Goal: Transaction & Acquisition: Purchase product/service

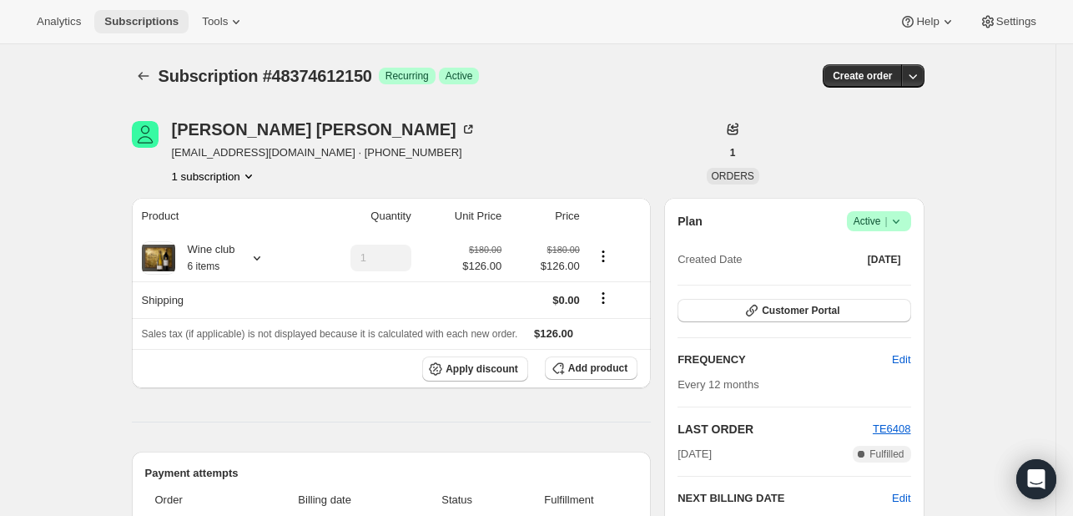
click at [145, 21] on span "Subscriptions" at bounding box center [141, 21] width 74 height 13
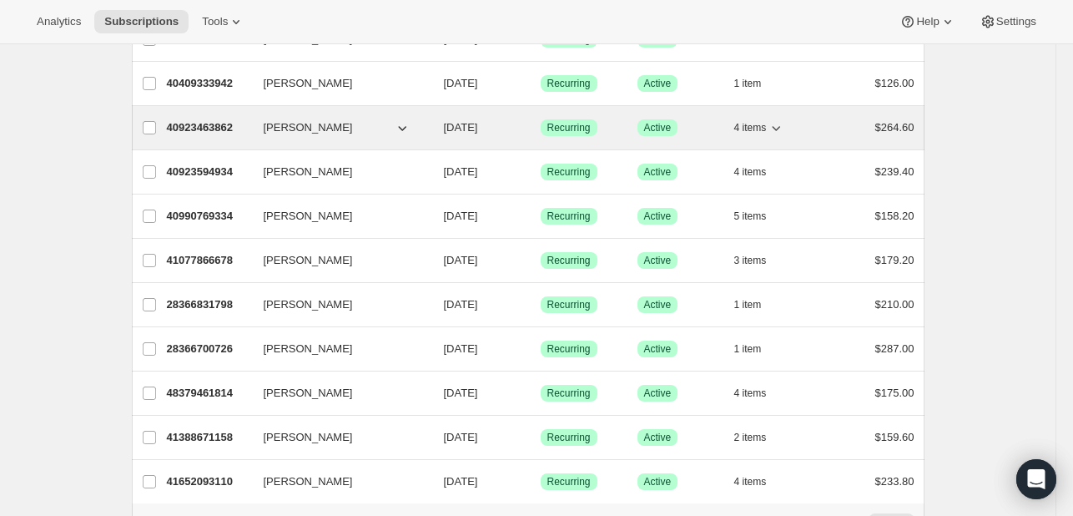
scroll to position [1975, 0]
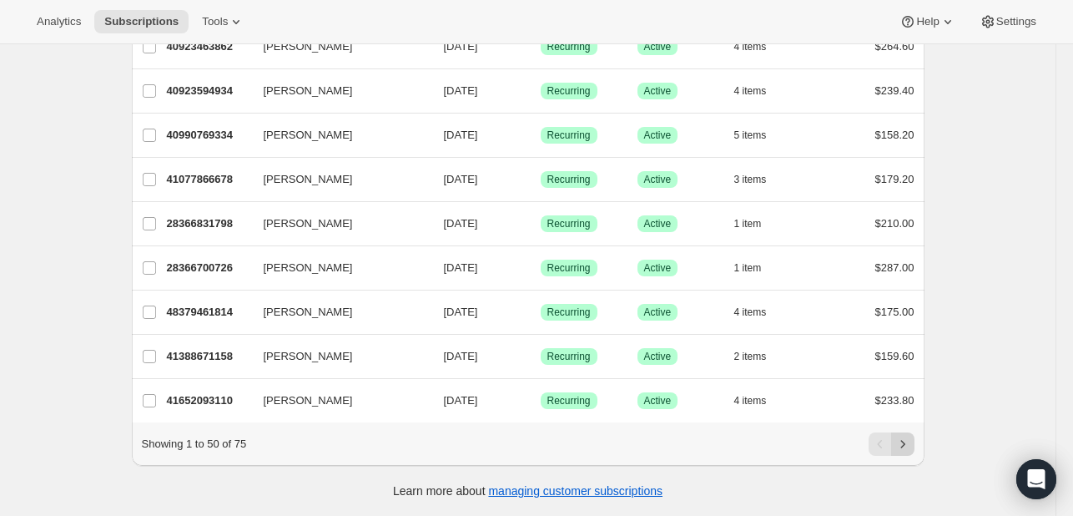
click at [899, 446] on icon "Next" at bounding box center [903, 444] width 17 height 17
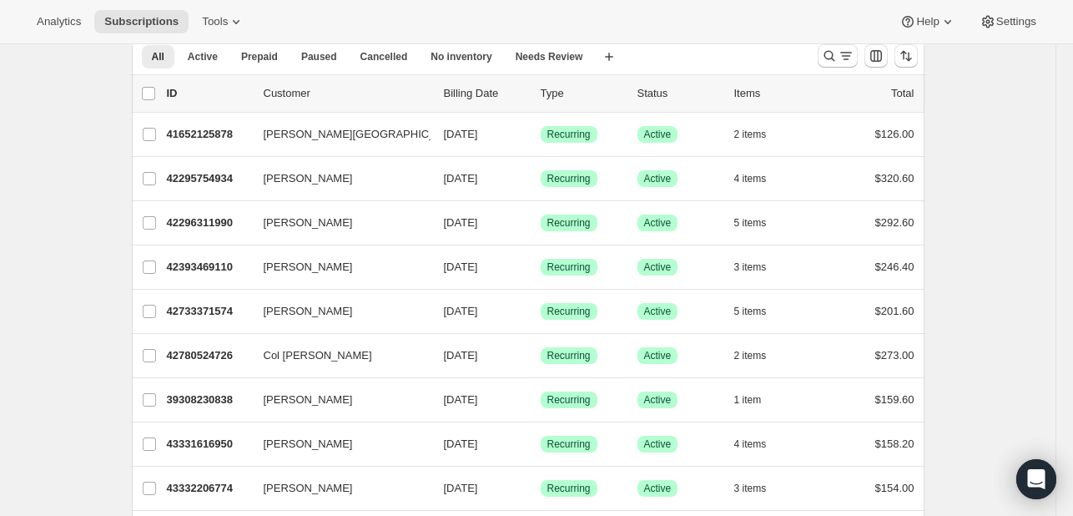
scroll to position [39, 0]
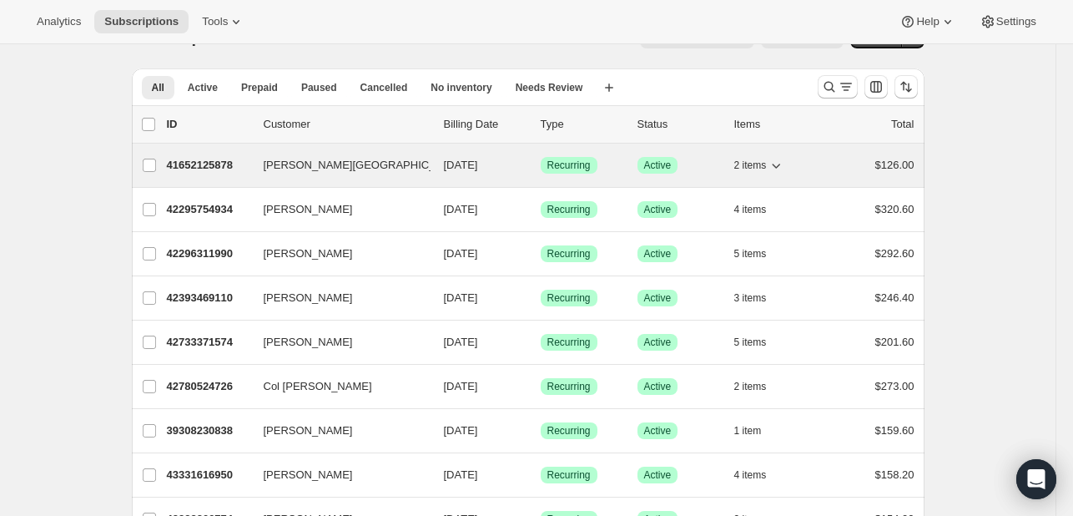
click at [235, 167] on p "41652125878" at bounding box center [208, 165] width 83 height 17
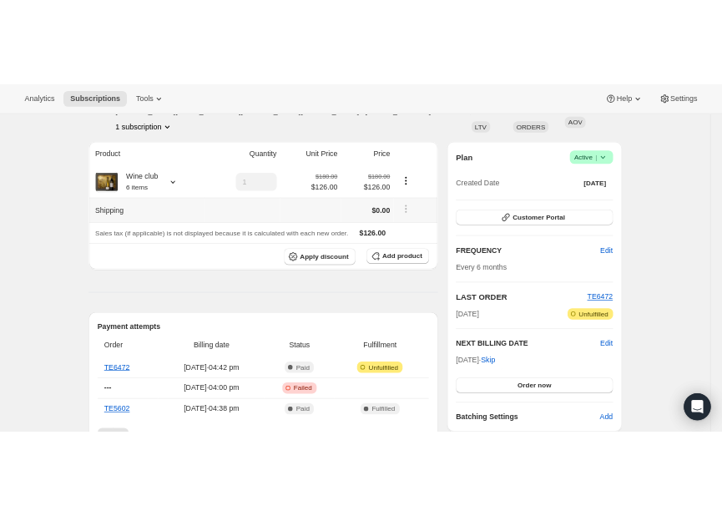
scroll to position [139, 0]
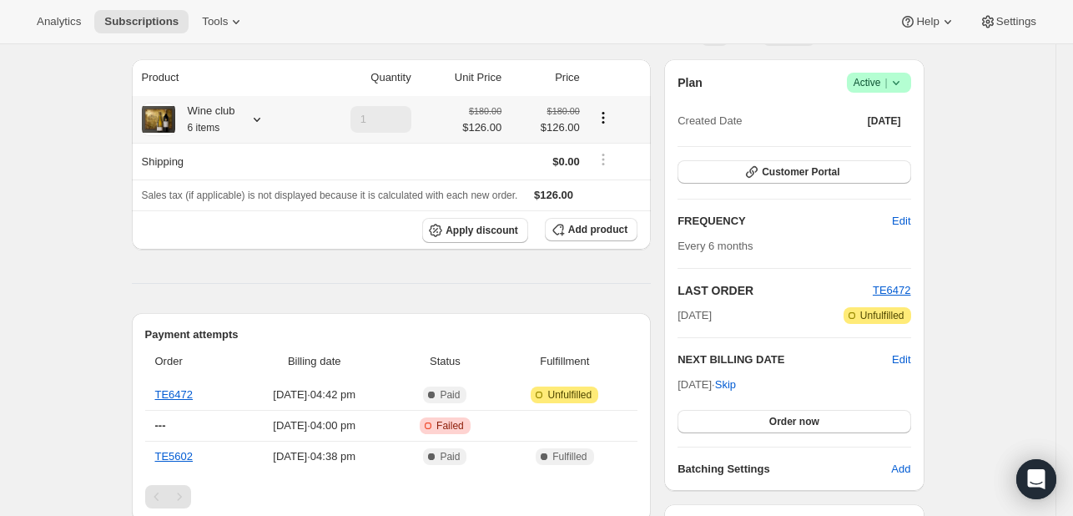
click at [260, 115] on icon at bounding box center [257, 119] width 17 height 17
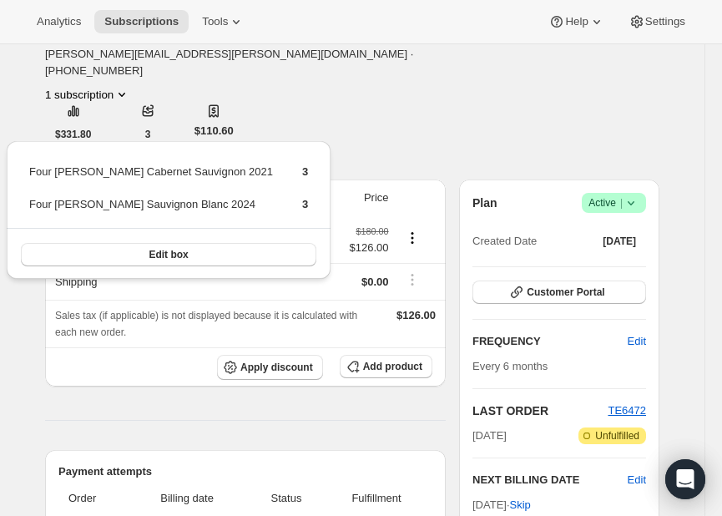
drag, startPoint x: 346, startPoint y: 51, endPoint x: 356, endPoint y: 49, distance: 9.3
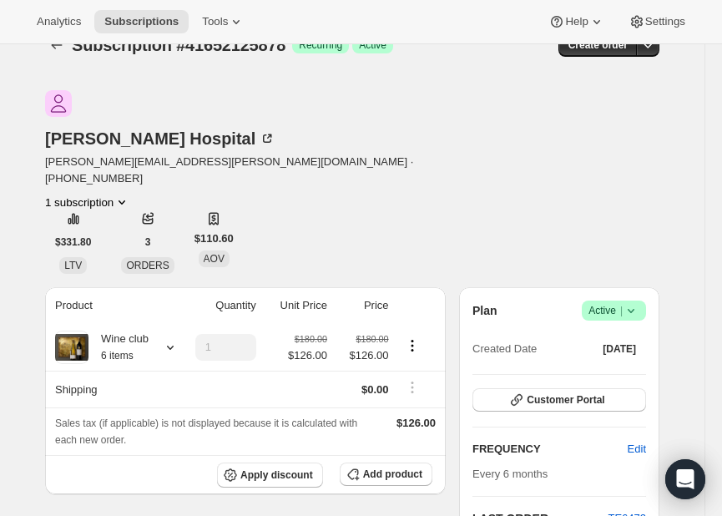
scroll to position [0, 0]
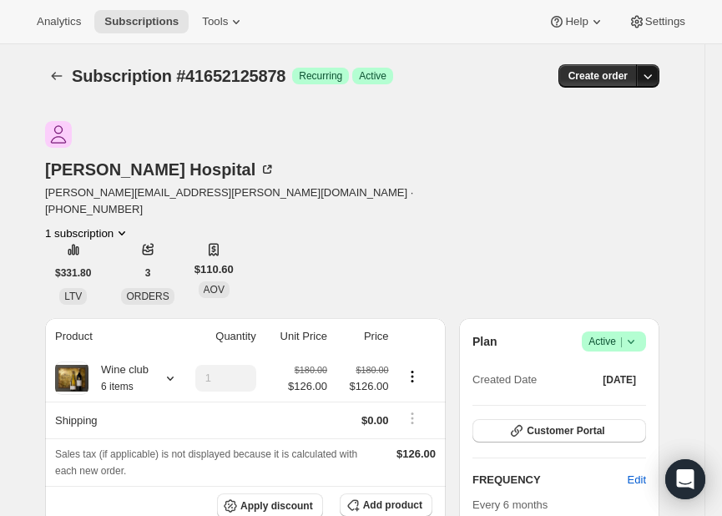
click at [649, 76] on icon "button" at bounding box center [648, 76] width 8 height 5
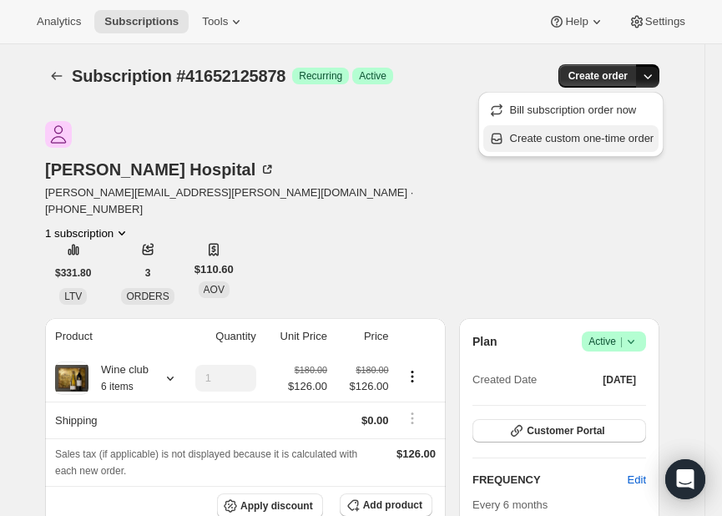
click at [580, 134] on span "Create custom one-time order" at bounding box center [582, 138] width 144 height 13
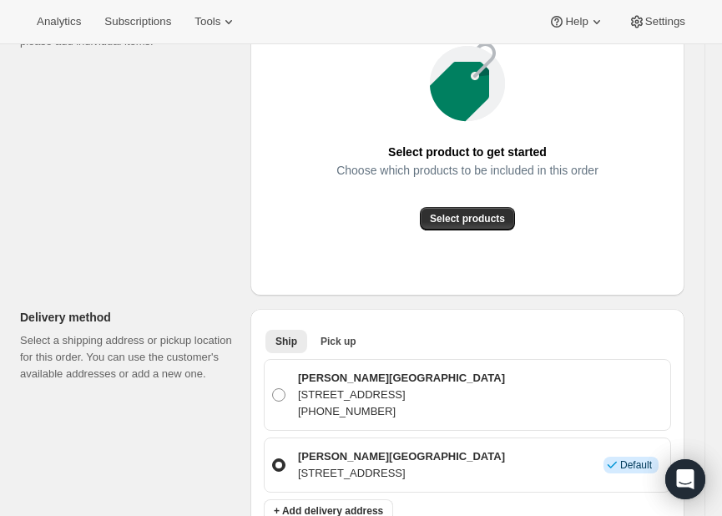
scroll to position [417, 0]
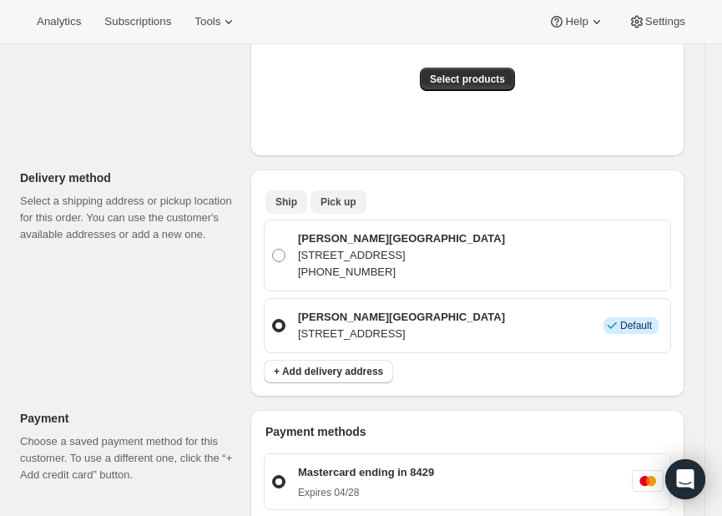
click at [344, 201] on span "Pick up" at bounding box center [338, 201] width 36 height 13
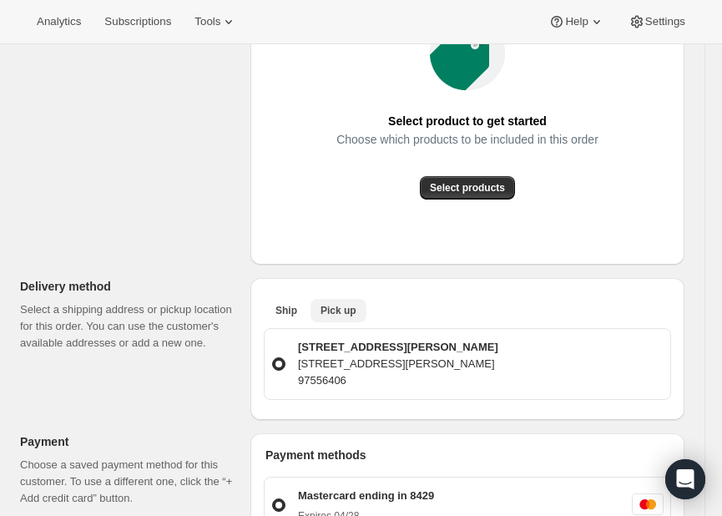
scroll to position [278, 0]
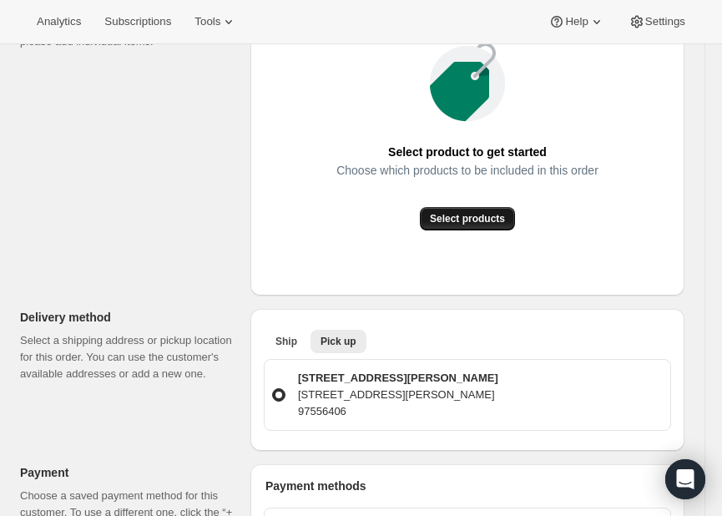
click at [461, 218] on span "Select products" at bounding box center [467, 218] width 75 height 13
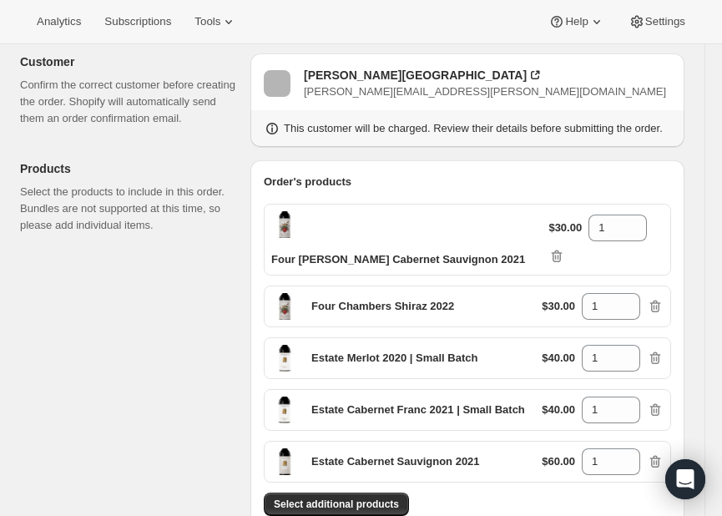
scroll to position [139, 0]
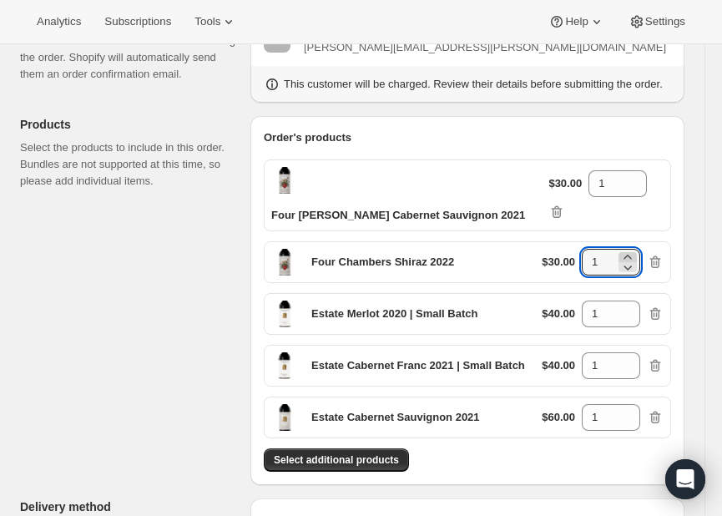
click at [636, 249] on icon at bounding box center [627, 257] width 17 height 17
type input "2"
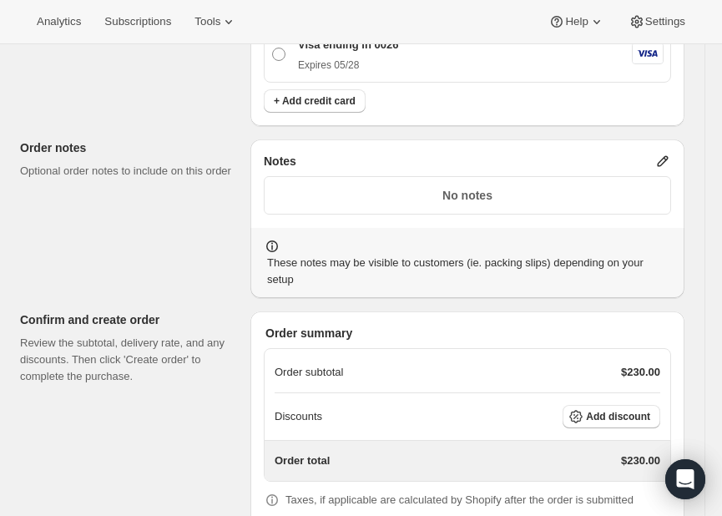
scroll to position [877, 0]
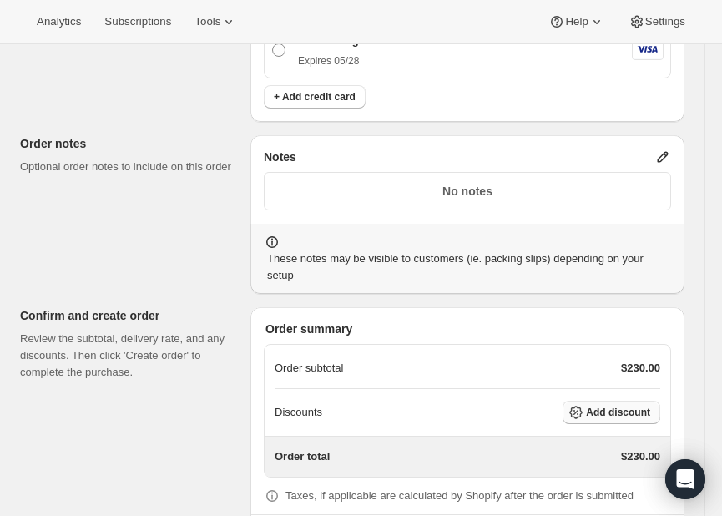
click at [628, 406] on span "Add discount" at bounding box center [618, 412] width 64 height 13
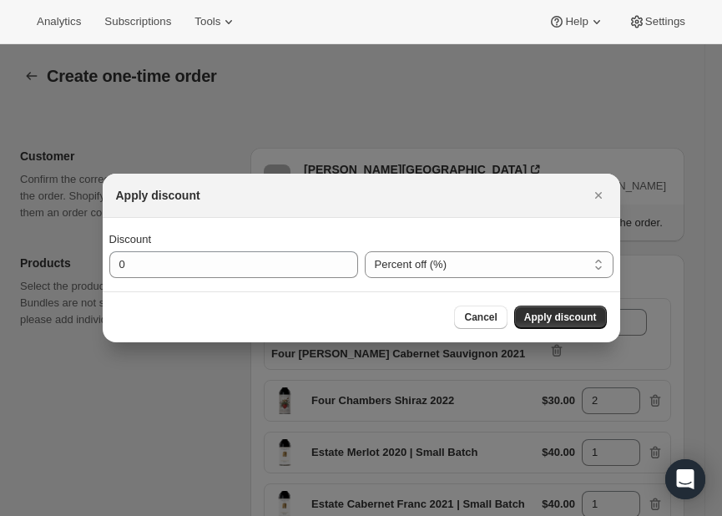
scroll to position [0, 0]
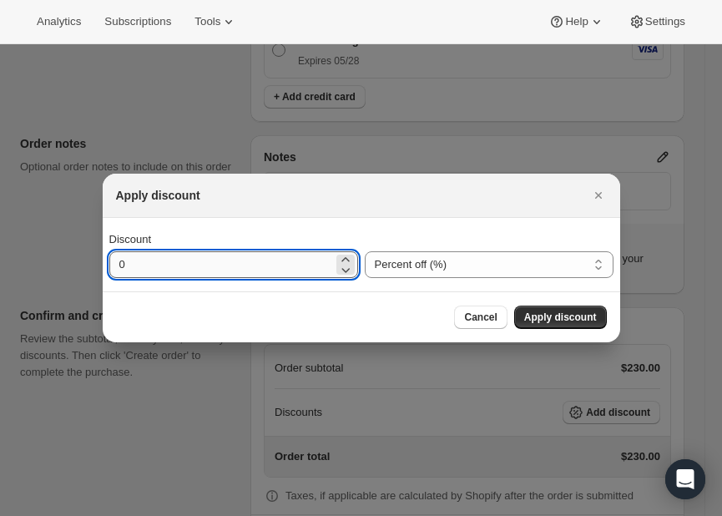
click at [272, 267] on input "0" at bounding box center [221, 264] width 224 height 27
type input "30"
click at [588, 318] on span "Apply discount" at bounding box center [560, 316] width 73 height 13
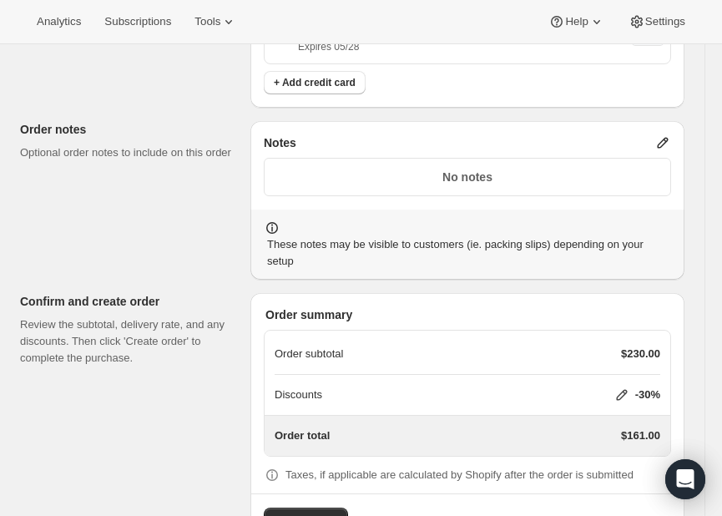
scroll to position [899, 0]
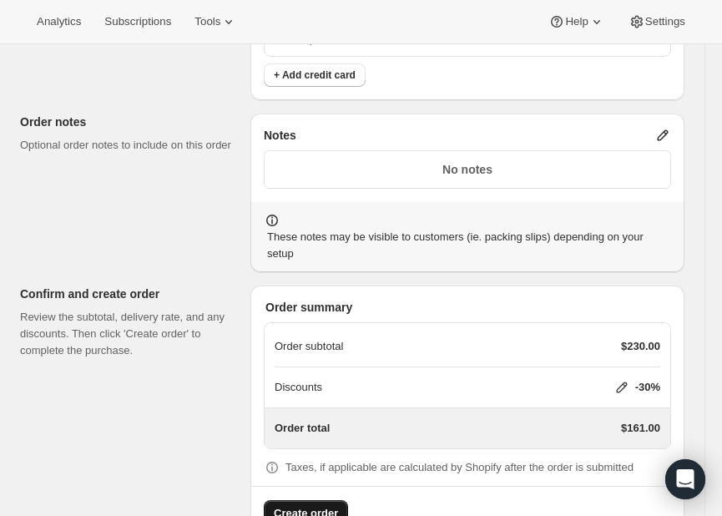
click at [314, 505] on span "Create order" at bounding box center [306, 513] width 64 height 17
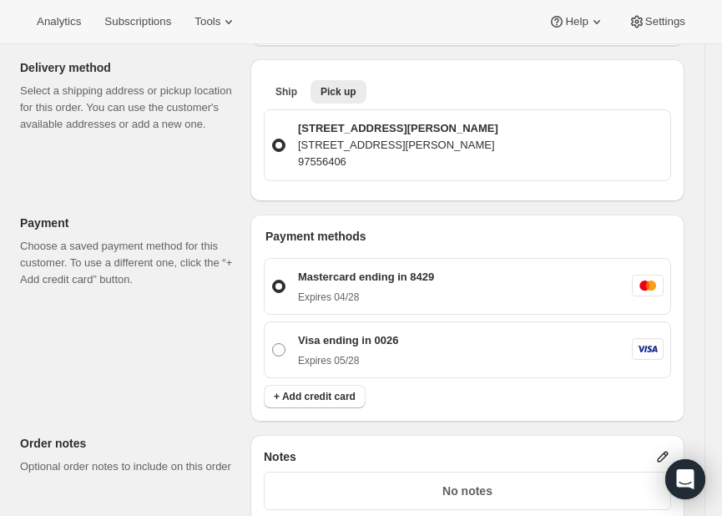
scroll to position [695, 0]
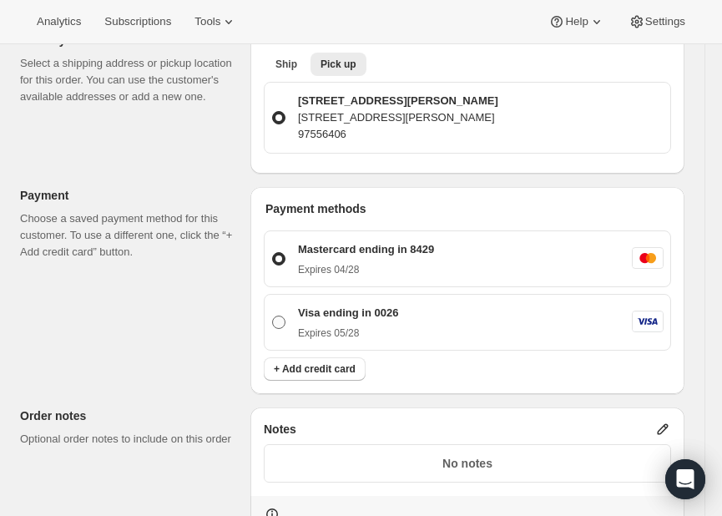
click at [290, 301] on label "Visa ending in 0026 Expires [CREDIT_CARD_DATA]" at bounding box center [467, 322] width 392 height 42
click at [273, 315] on input "Visa ending in 0026 Expires [CREDIT_CARD_DATA]" at bounding box center [272, 315] width 1 height 1
radio input "true"
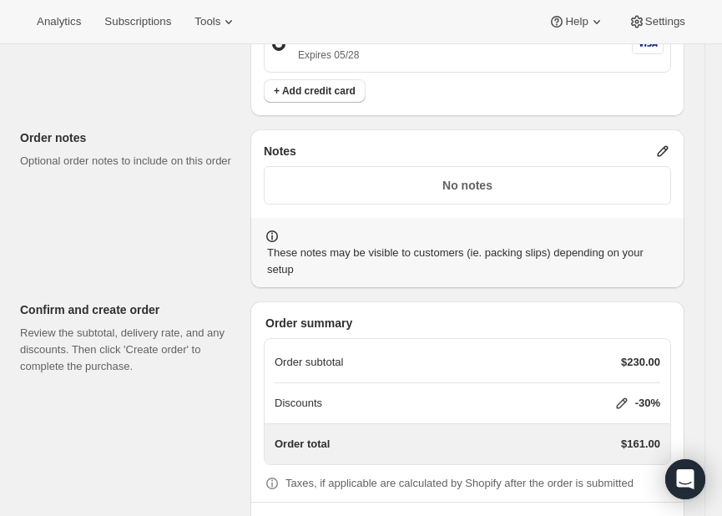
scroll to position [989, 0]
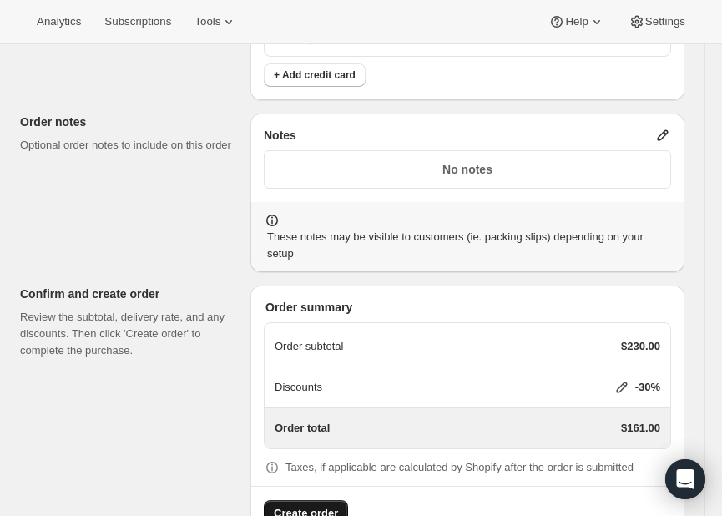
click at [330, 505] on span "Create order" at bounding box center [306, 513] width 64 height 17
